Goal: Transaction & Acquisition: Download file/media

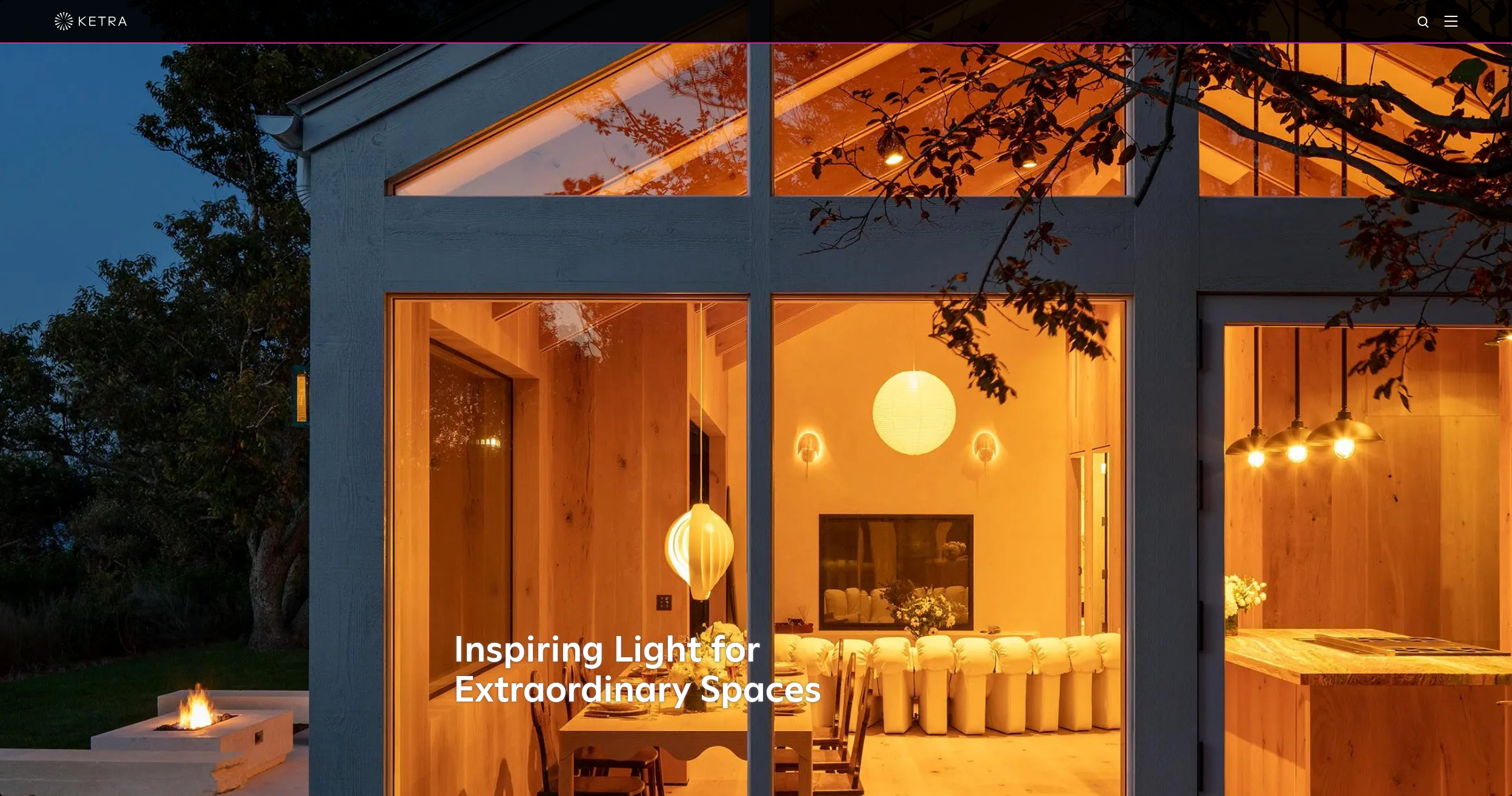
click at [1426, 18] on img at bounding box center [1423, 22] width 15 height 15
type input "LS0"
click at [1386, 14] on button "Search" at bounding box center [1395, 22] width 18 height 18
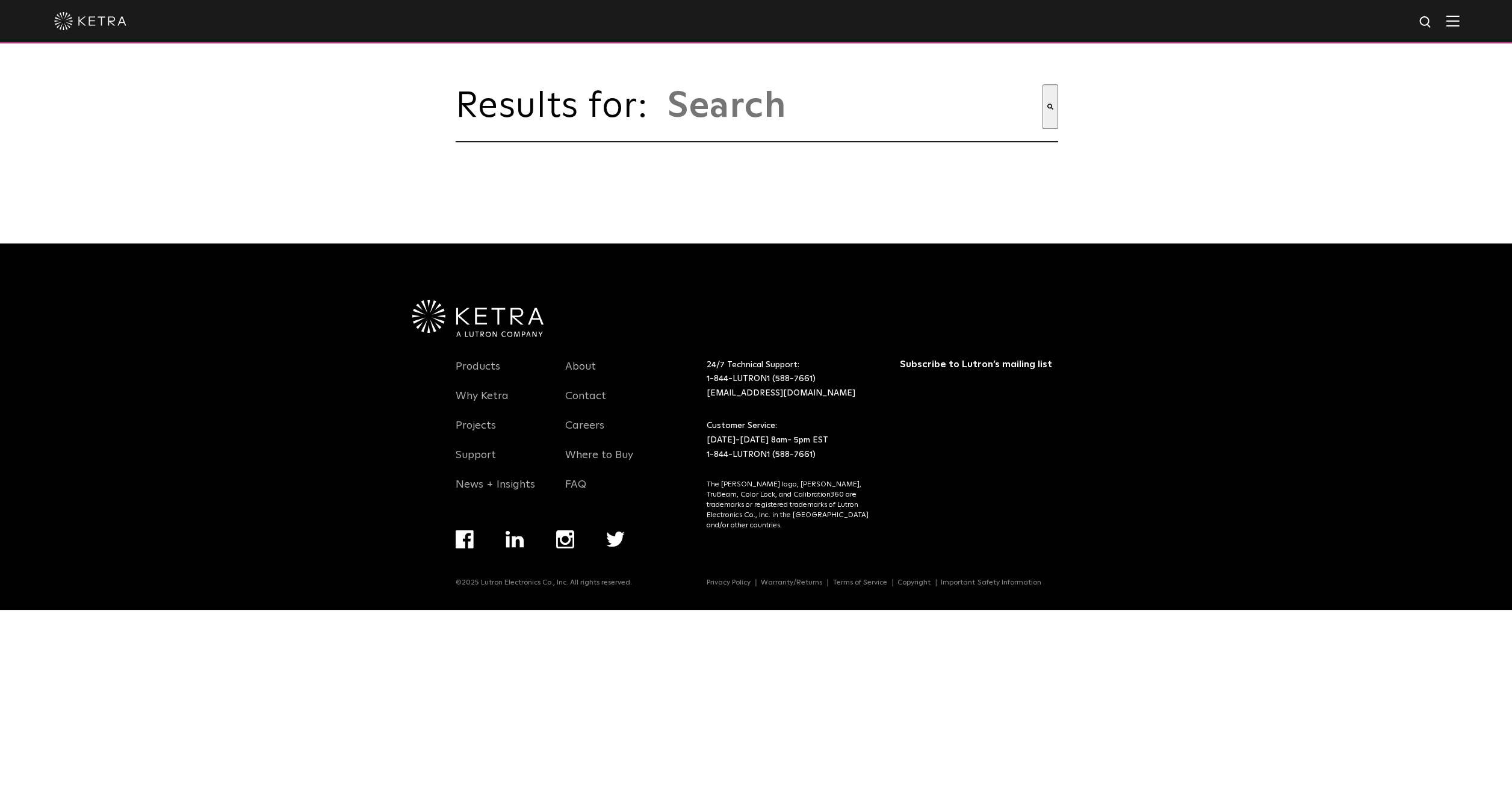
type input "ls0"
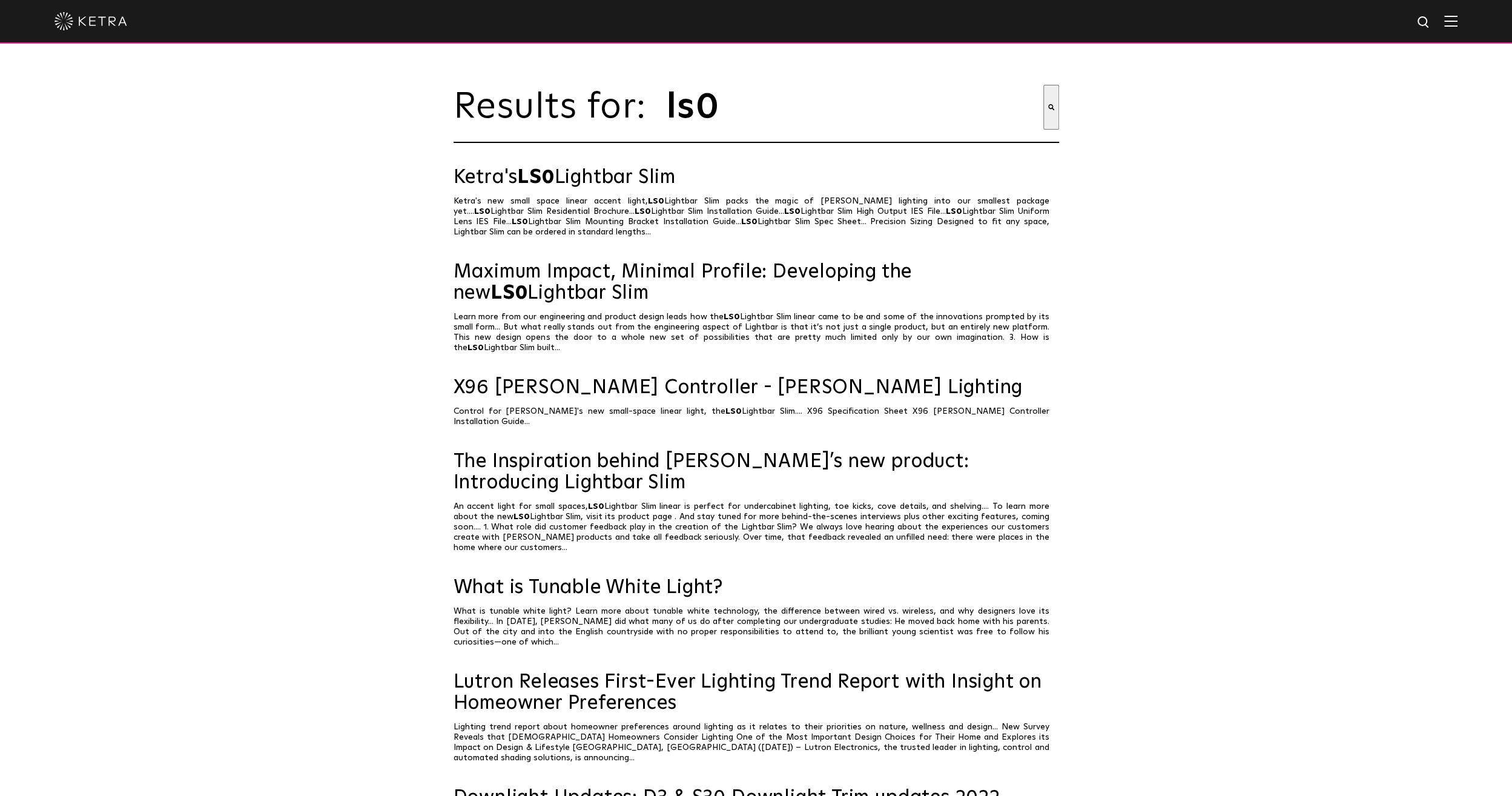
click at [770, 105] on input "ls0" at bounding box center [854, 107] width 378 height 45
type input "ls0 revit"
click at [1043, 85] on button "Search" at bounding box center [1051, 107] width 16 height 45
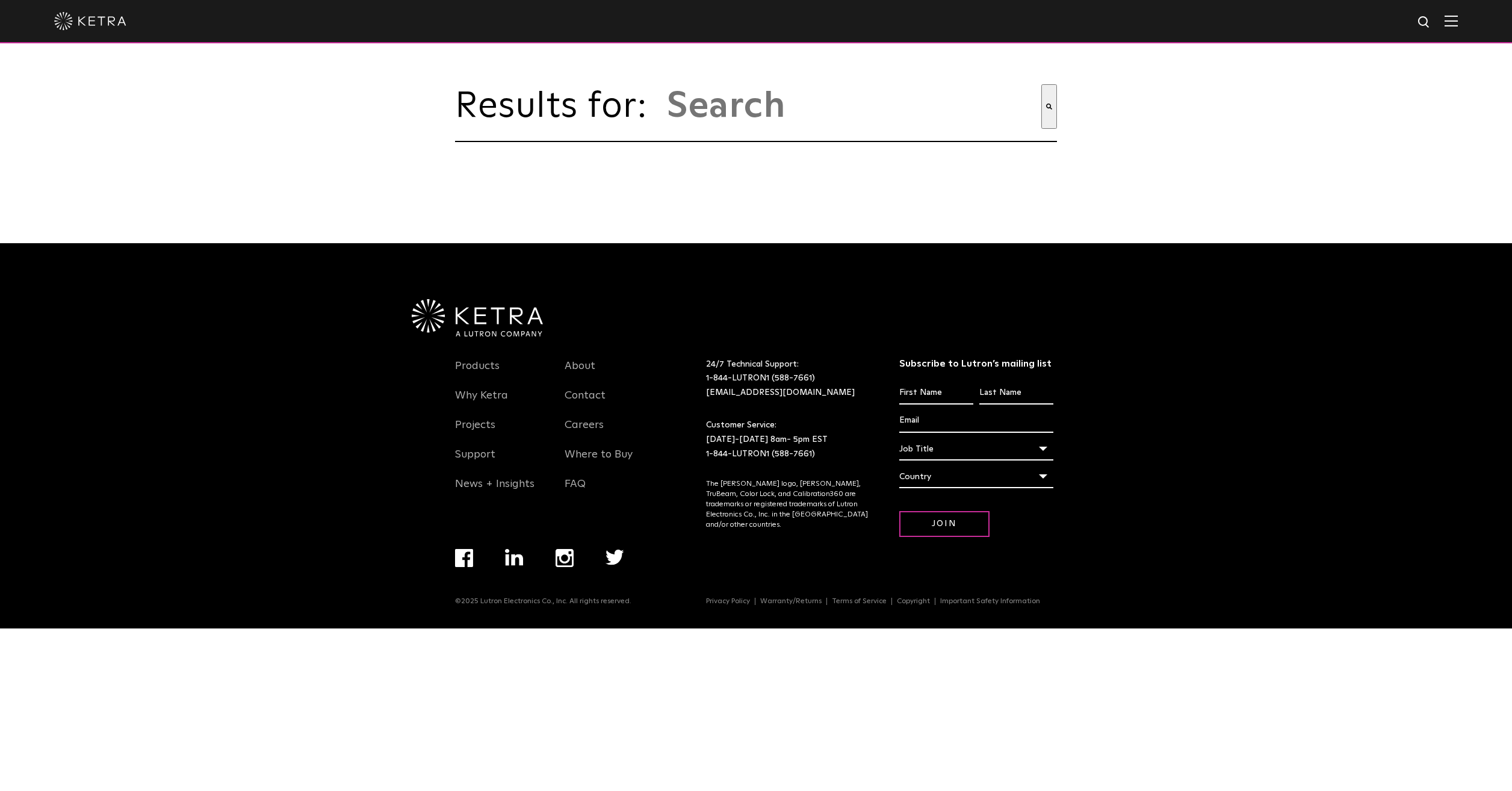
click at [1423, 19] on img at bounding box center [1424, 22] width 15 height 15
type input "LS0 revit"
click at [1390, 14] on button "Search" at bounding box center [1399, 22] width 18 height 18
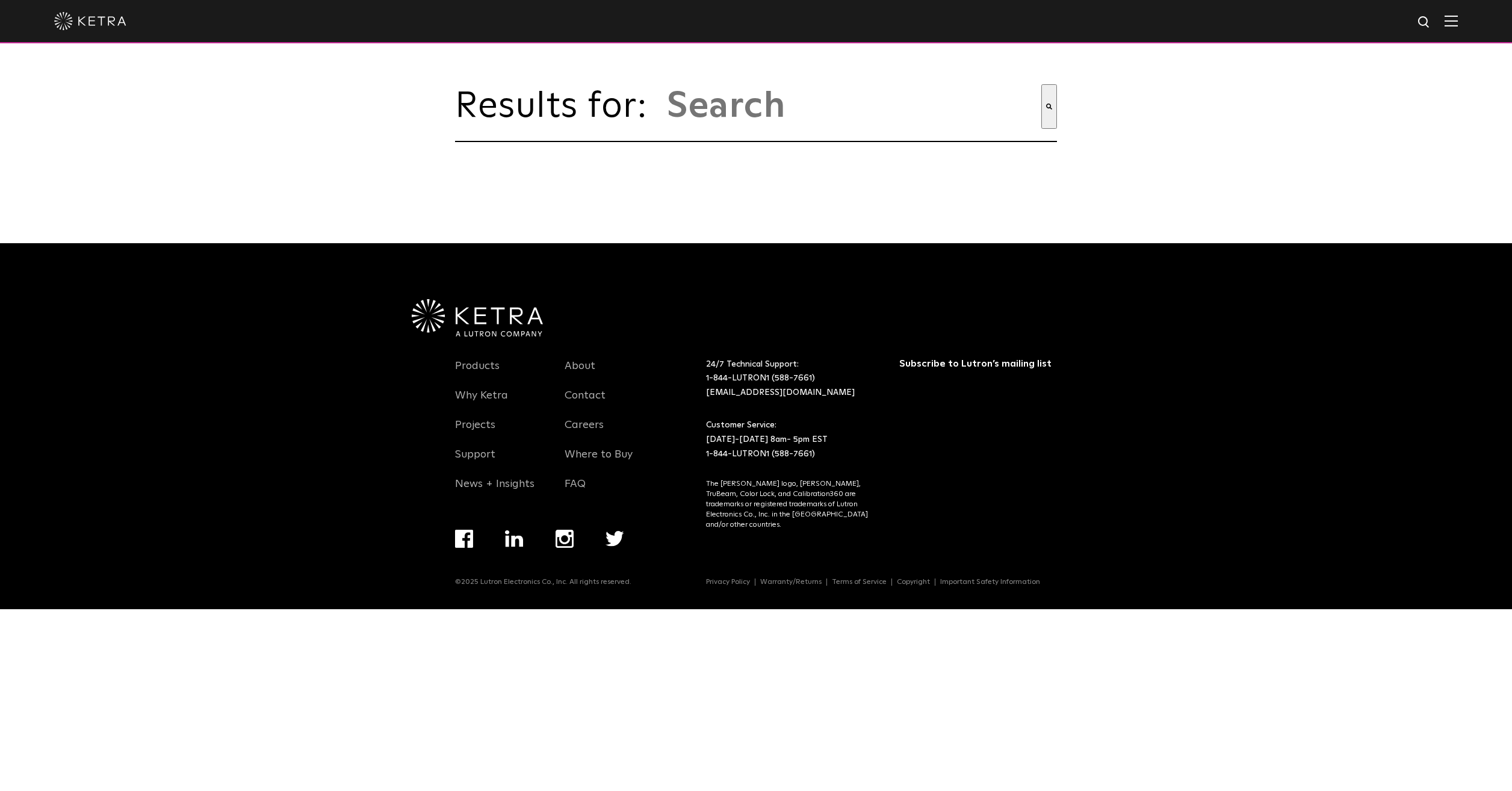
type input "ls0 revit"
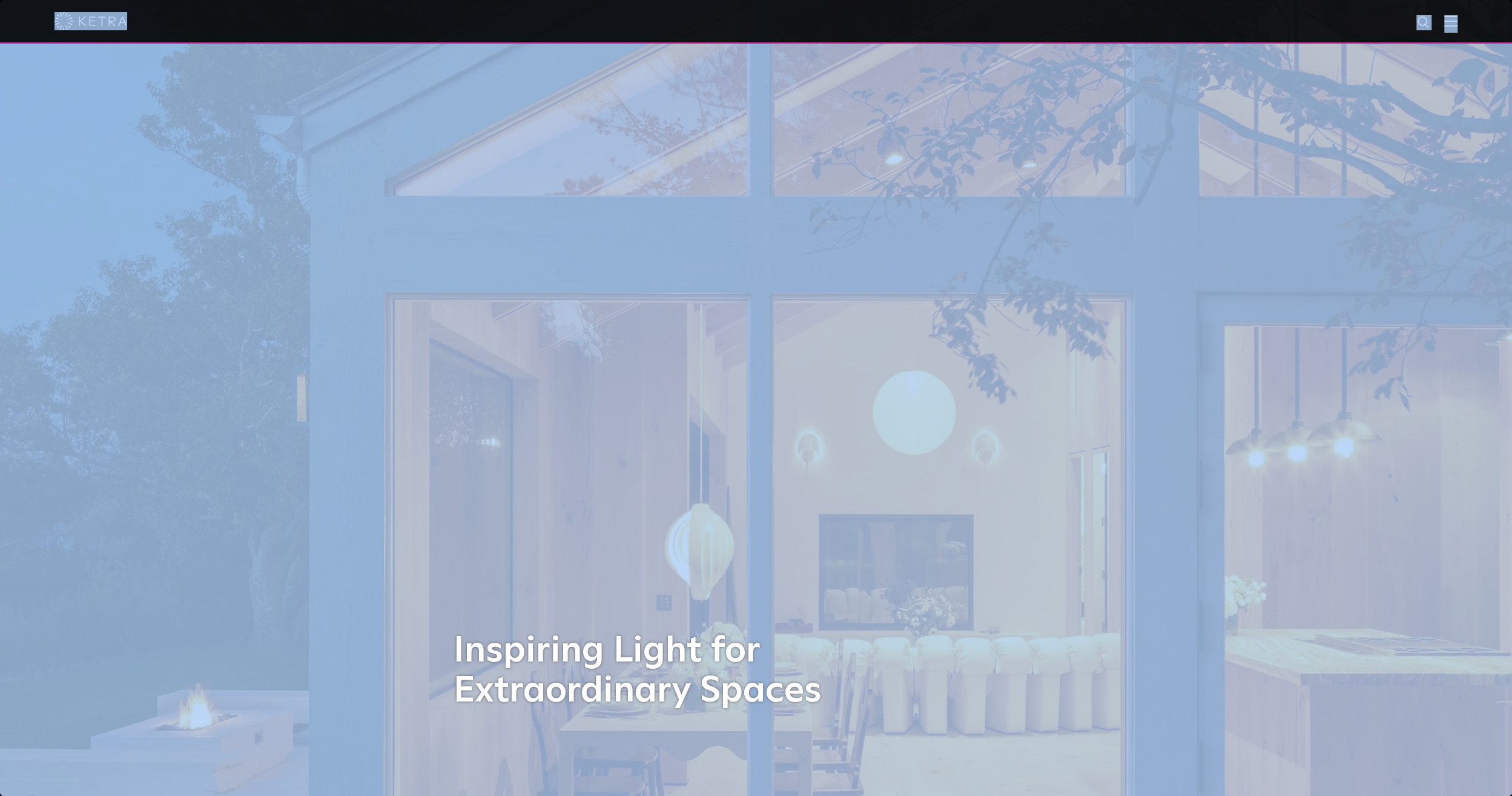
drag, startPoint x: 1403, startPoint y: 84, endPoint x: 1427, endPoint y: 19, distance: 69.3
click at [1428, 19] on img at bounding box center [1423, 22] width 15 height 15
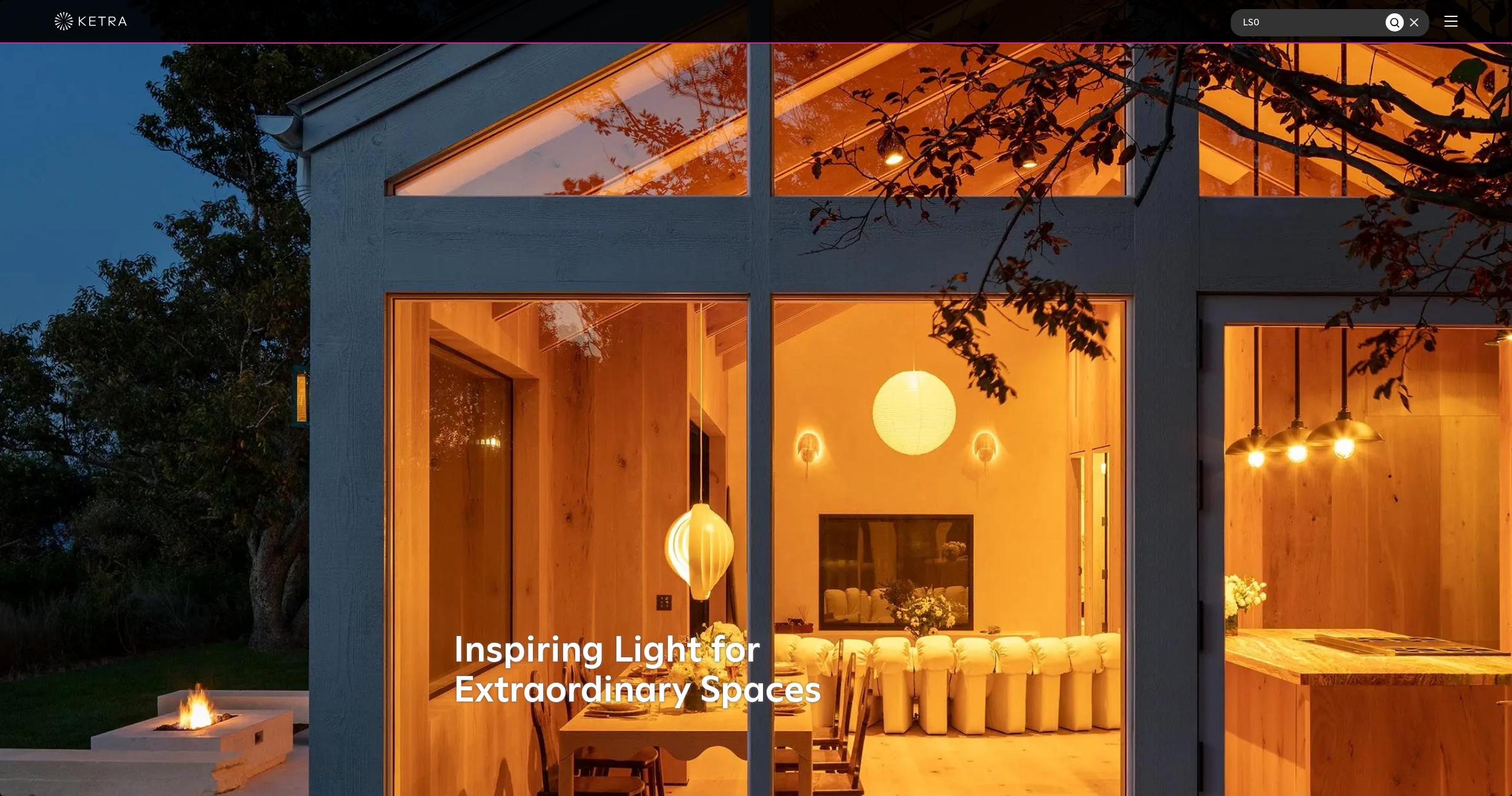
type input "LS0"
click at [1386, 14] on button "Search" at bounding box center [1395, 22] width 18 height 18
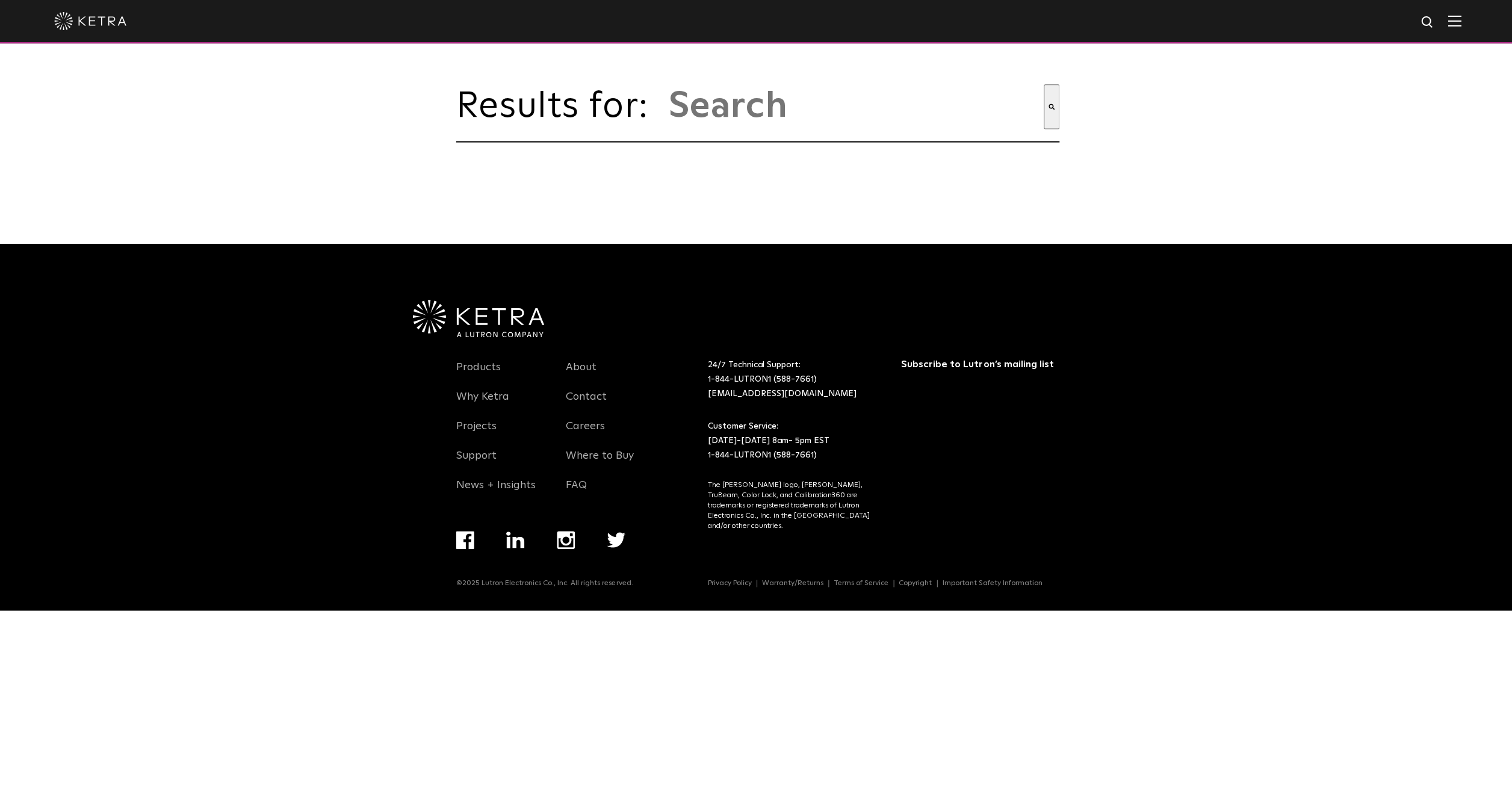
type input "ls0"
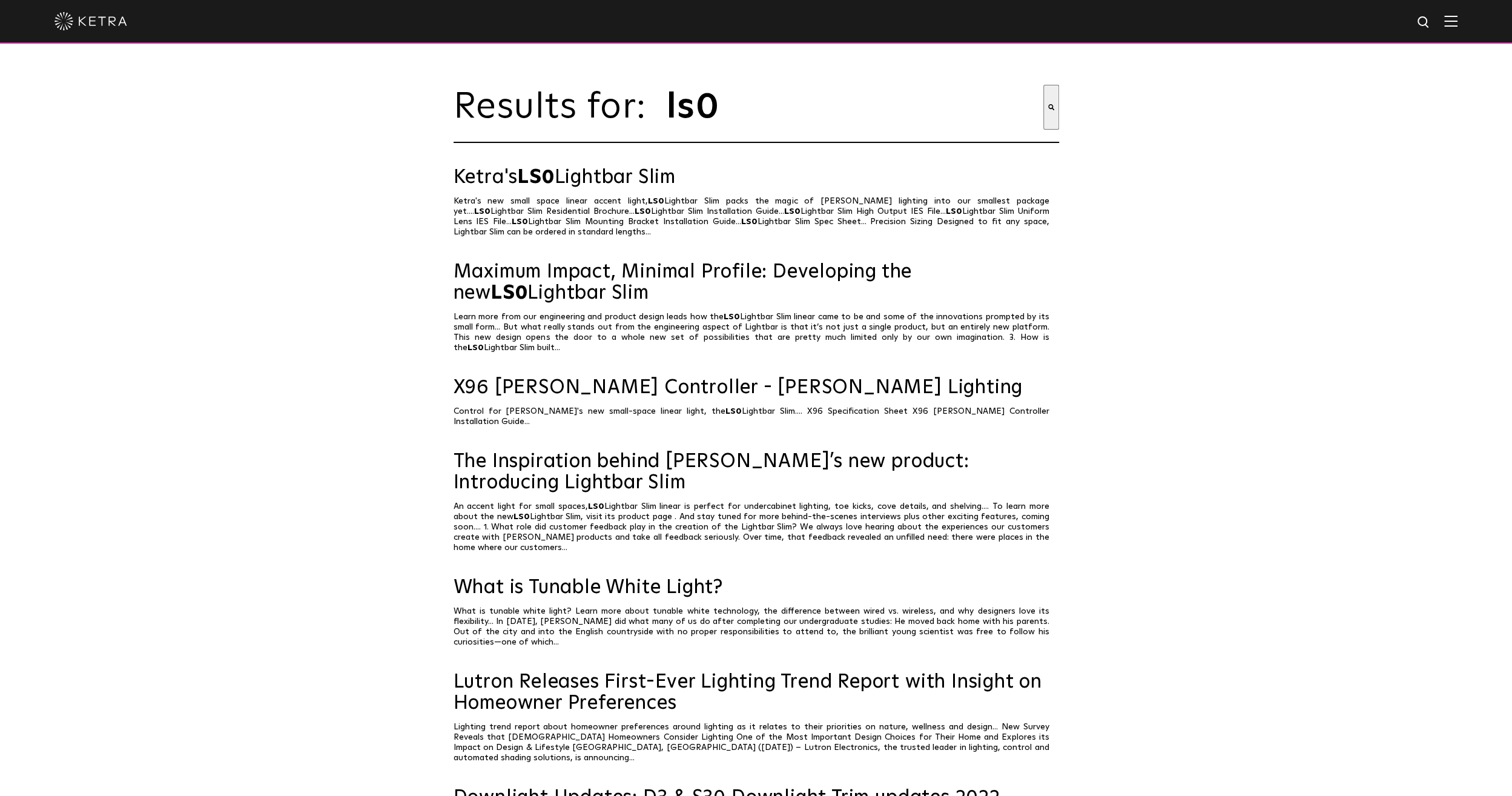
click at [832, 113] on input "ls0" at bounding box center [854, 107] width 378 height 45
type input "ls0 IES"
click at [1043, 85] on button "Search" at bounding box center [1051, 107] width 16 height 45
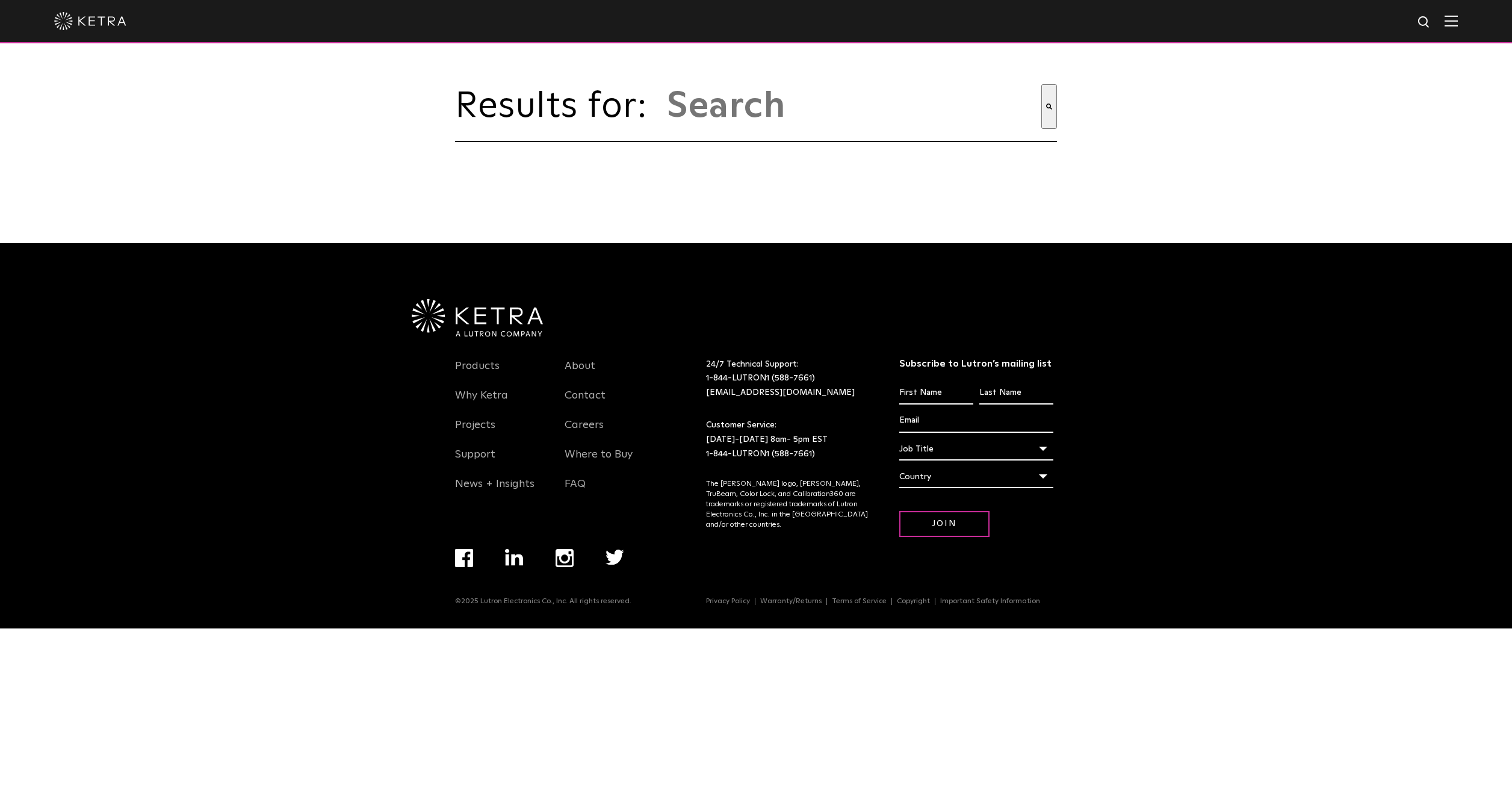
click at [805, 119] on input "This is a search field with an auto-suggest feature attached." at bounding box center [853, 106] width 375 height 44
click at [1420, 24] on img at bounding box center [1424, 22] width 15 height 15
type input "l"
type input "L"
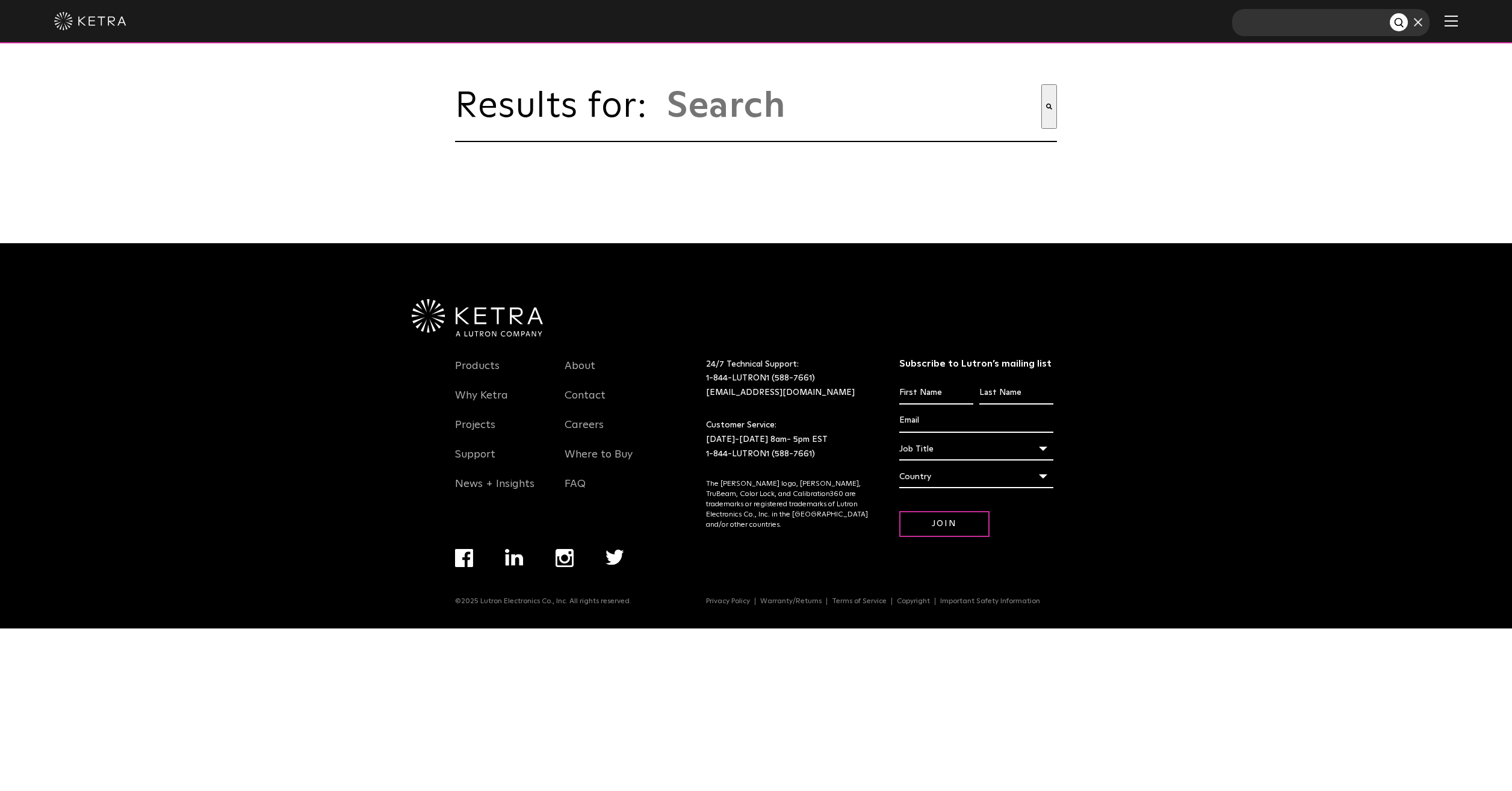
type input "S"
type input "LS0"
click at [1390, 14] on button "Search" at bounding box center [1399, 22] width 18 height 18
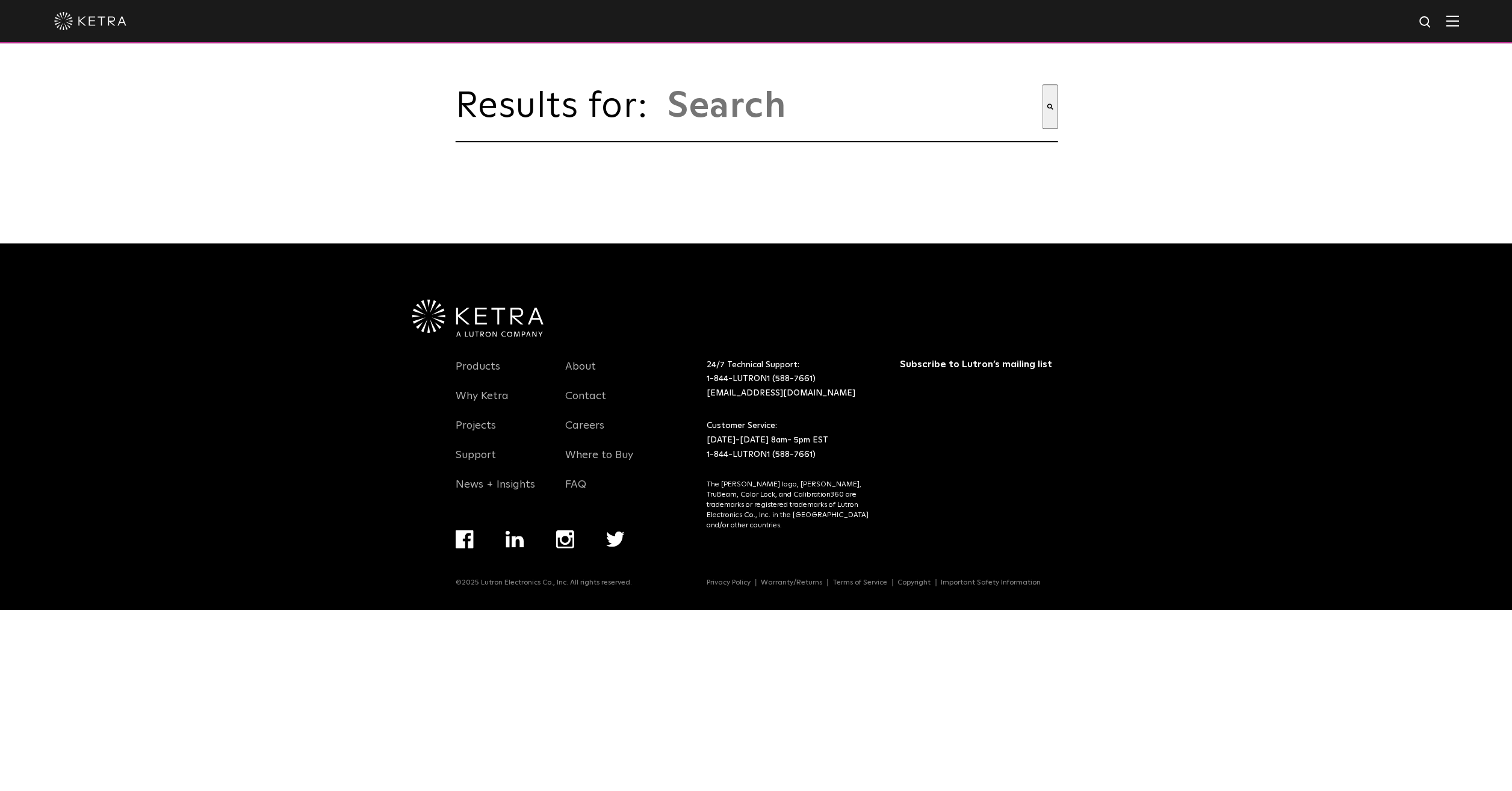
type input "ls0"
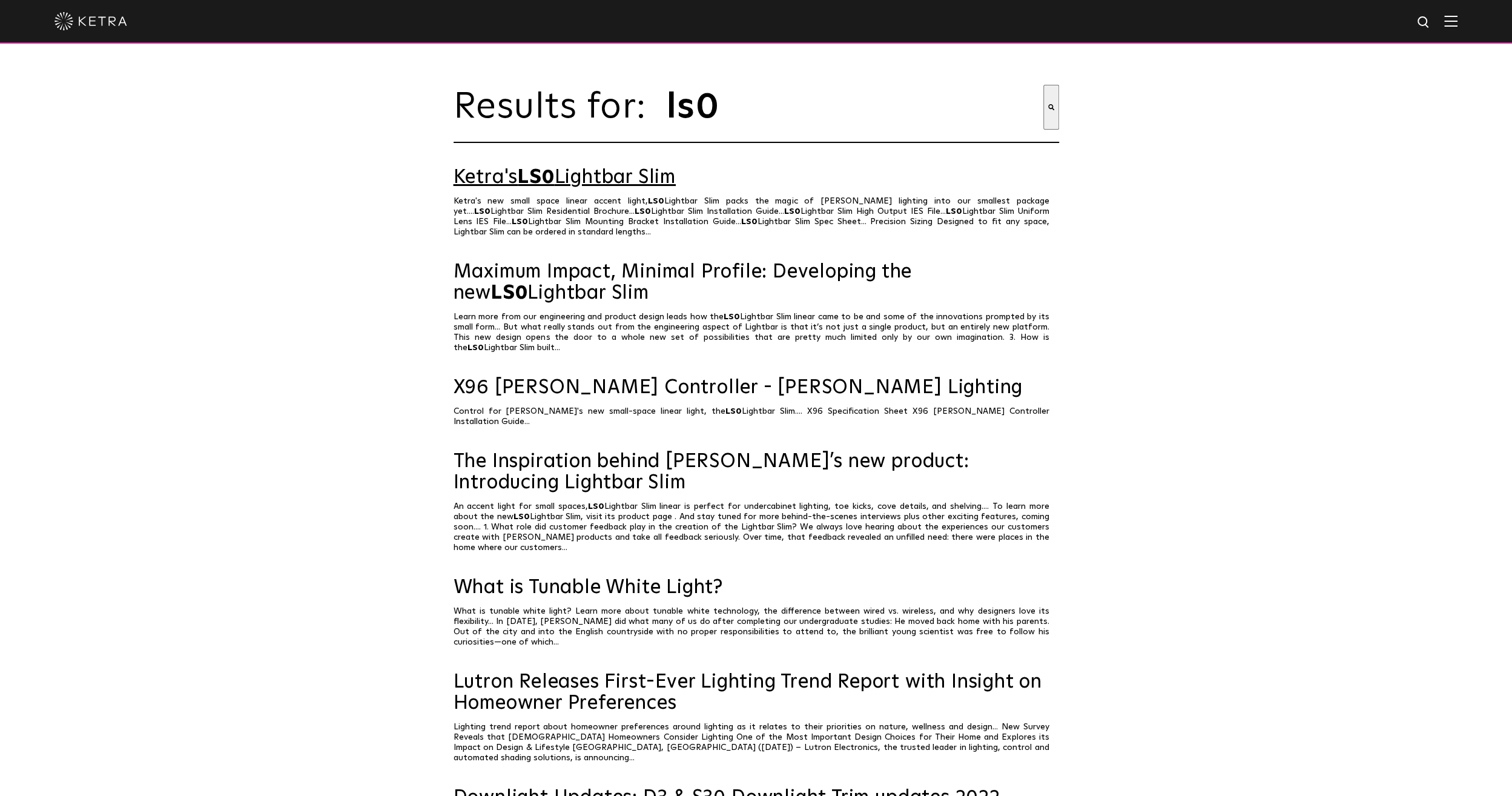
click at [580, 181] on link "Ketra's LS0 Lightbar Slim" at bounding box center [756, 177] width 605 height 22
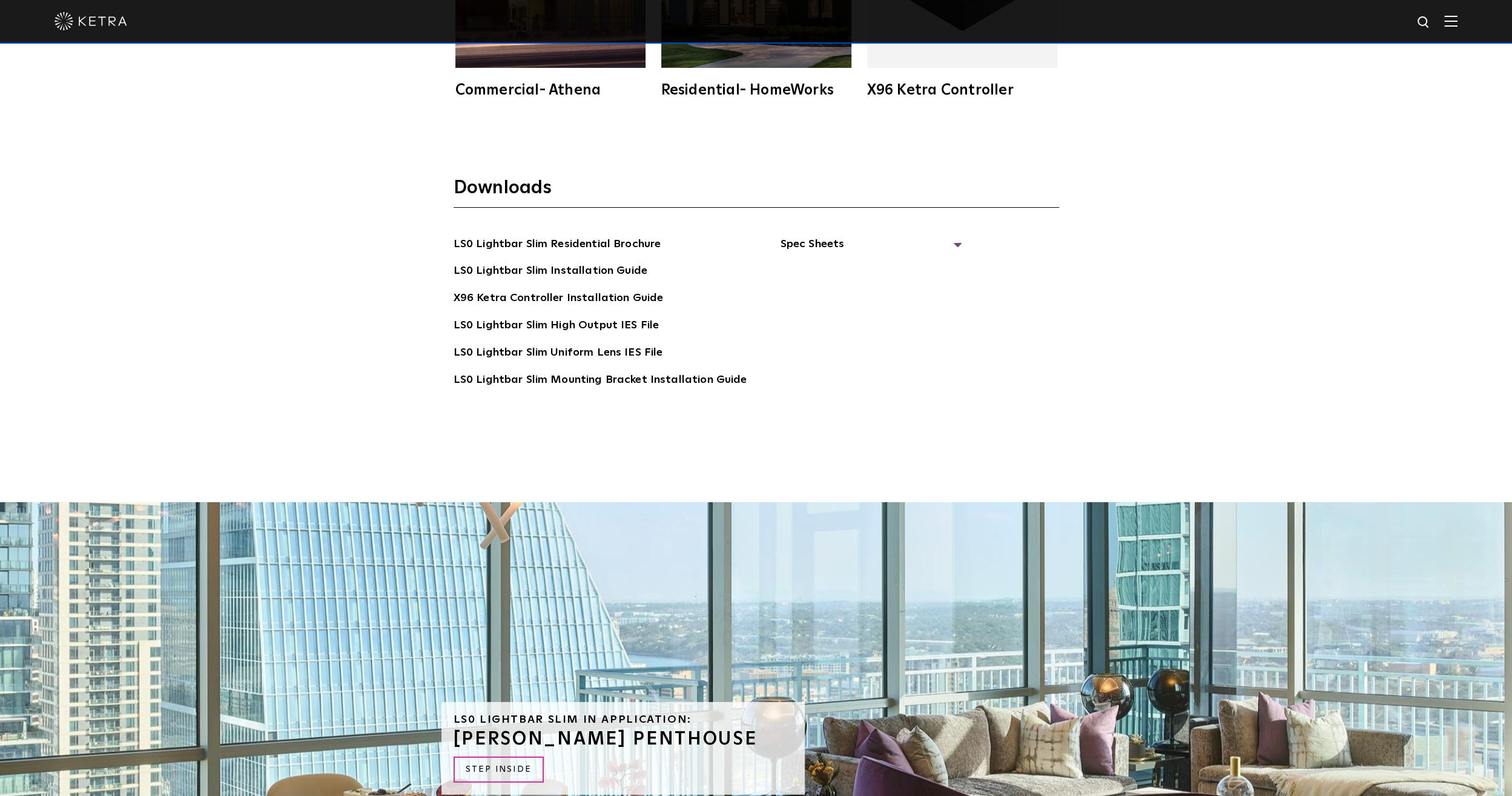
scroll to position [3030, 0]
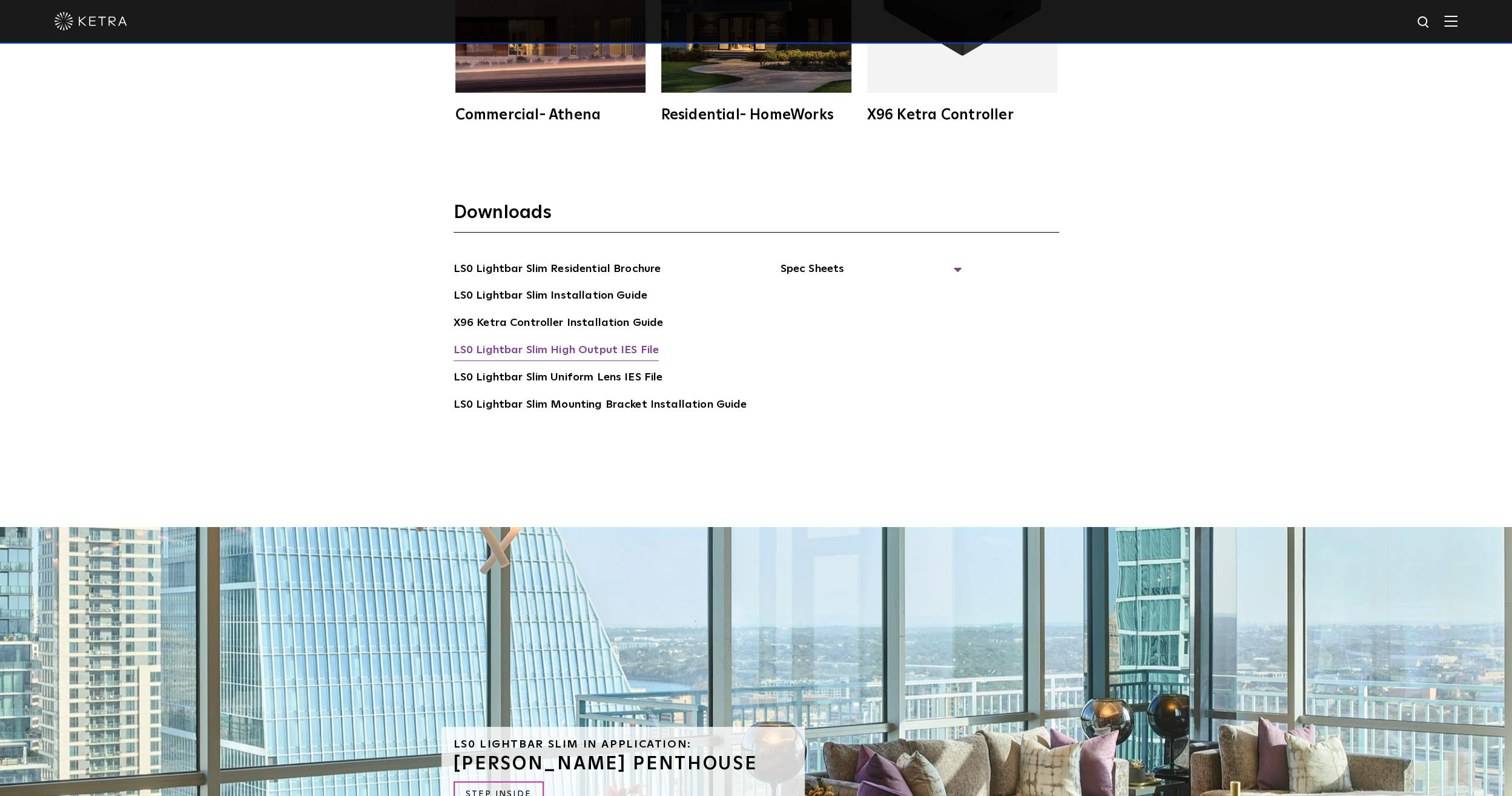
click at [615, 349] on link "LS0 Lightbar Slim High Output IES File" at bounding box center [557, 352] width 206 height 19
click at [994, 440] on div "LS0 Lightbar Slim Residential Brochure LS0 Lightbar Slim Installation Guide X96…" at bounding box center [756, 355] width 605 height 189
